Goal: Task Accomplishment & Management: Complete application form

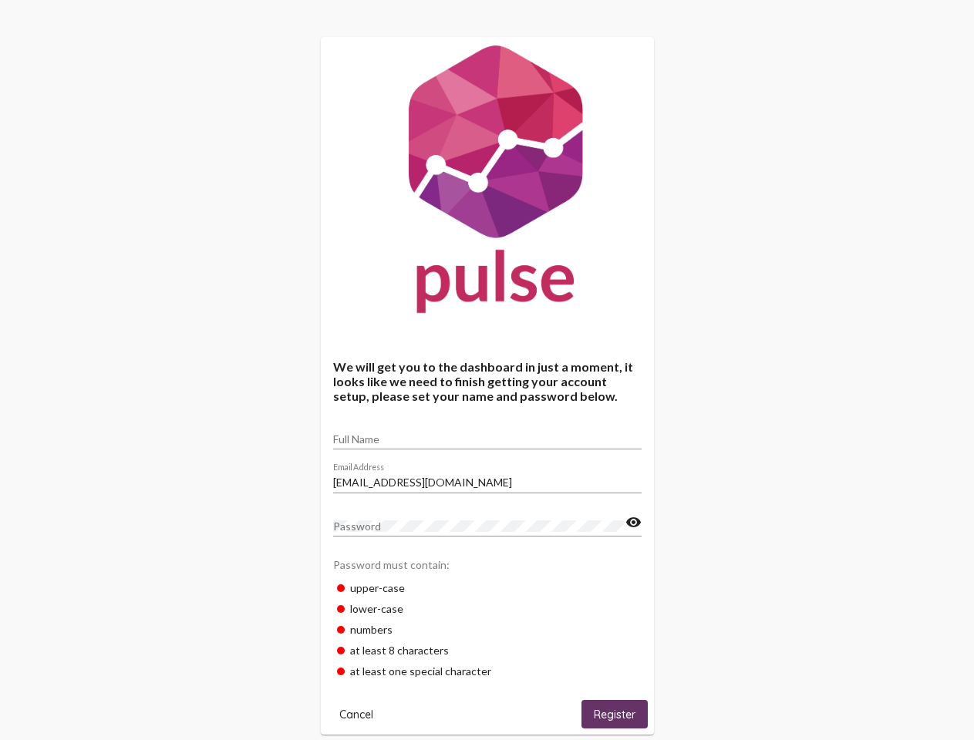
click at [487, 434] on input "Full Name" at bounding box center [487, 439] width 308 height 12
click at [487, 478] on input "[EMAIL_ADDRESS][DOMAIN_NAME]" at bounding box center [487, 483] width 308 height 12
click at [633, 523] on mat-icon "visibility" at bounding box center [633, 523] width 16 height 19
click at [356, 714] on span "Cancel" at bounding box center [356, 715] width 34 height 14
click at [615, 714] on span "Register" at bounding box center [615, 715] width 42 height 14
